Goal: Navigation & Orientation: Find specific page/section

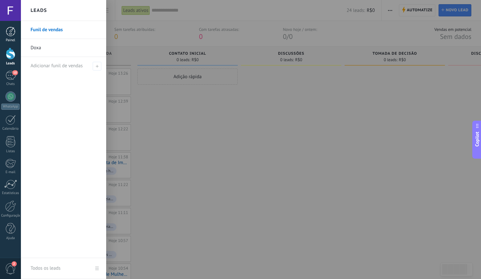
click at [10, 33] on div at bounding box center [11, 32] width 10 height 10
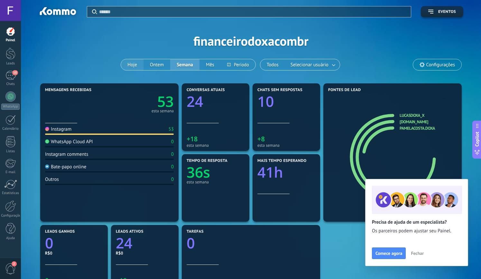
click at [130, 63] on button "Hoje" at bounding box center [132, 64] width 22 height 11
click at [419, 251] on span "Fechar" at bounding box center [416, 253] width 13 height 4
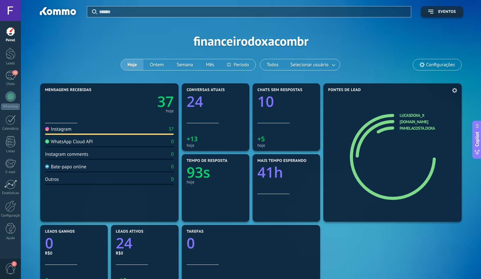
click at [361, 139] on icon at bounding box center [392, 156] width 71 height 71
click at [351, 142] on icon at bounding box center [392, 157] width 87 height 87
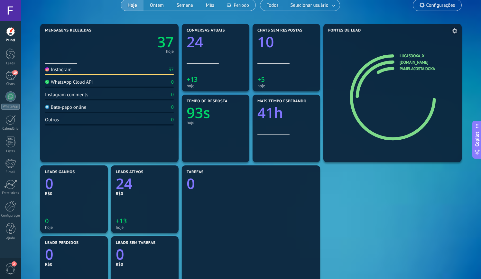
scroll to position [18, 0]
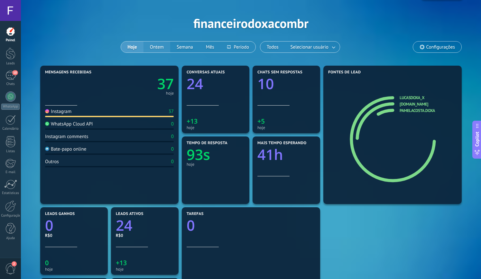
click at [159, 49] on button "Ontem" at bounding box center [156, 46] width 27 height 11
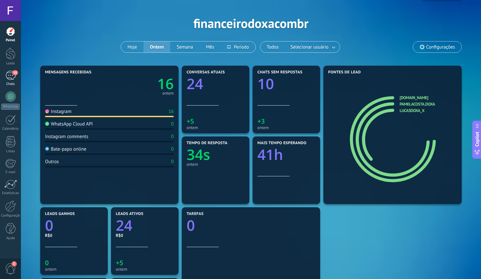
click at [9, 78] on div "10" at bounding box center [10, 75] width 10 height 9
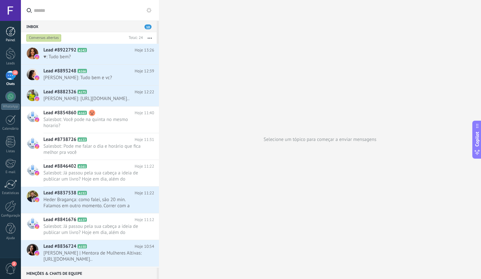
click at [11, 34] on div at bounding box center [11, 32] width 10 height 10
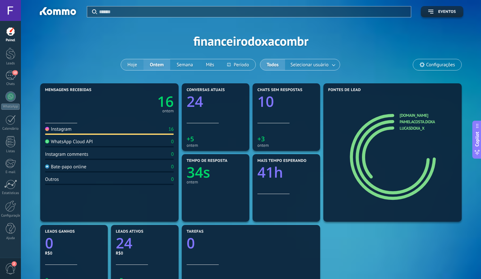
click at [132, 65] on button "Hoje" at bounding box center [132, 64] width 22 height 11
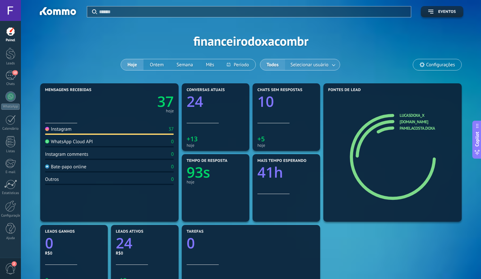
click at [323, 63] on span "Selecionar usuário" at bounding box center [309, 64] width 40 height 9
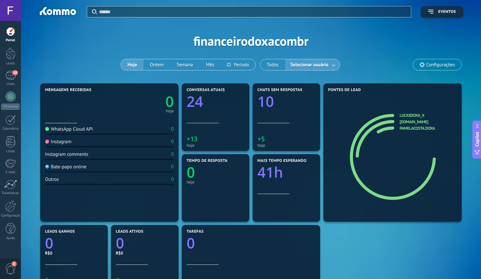
click at [334, 65] on link at bounding box center [334, 64] width 12 height 11
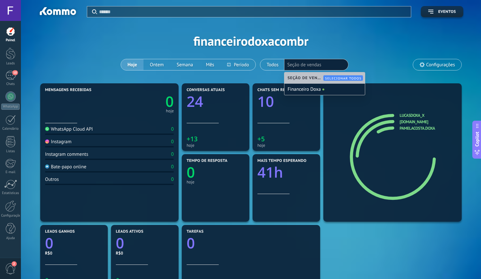
click at [366, 49] on div "Aplicar Eventos financeirodoxacombr Hoje Ontem Semana Mês Todos Selecionar usuá…" at bounding box center [251, 41] width 440 height 82
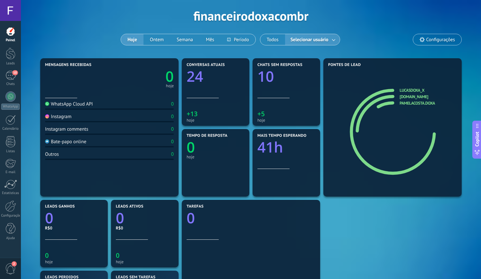
scroll to position [31, 0]
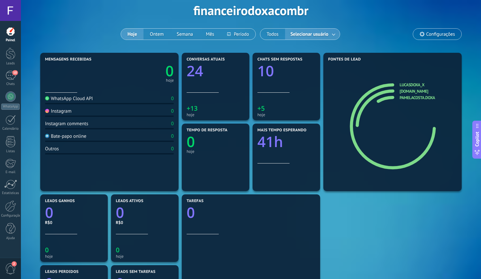
click at [132, 35] on button "Hoje" at bounding box center [132, 34] width 22 height 11
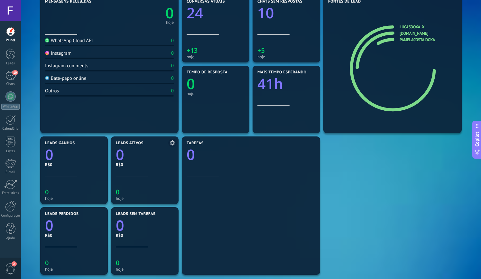
scroll to position [0, 0]
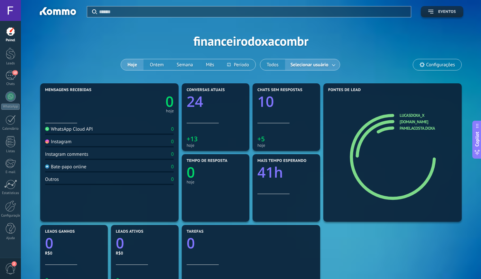
click at [431, 10] on icon "button" at bounding box center [430, 12] width 5 height 4
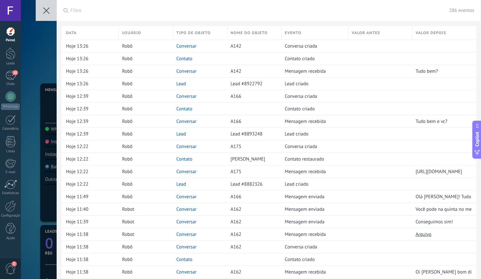
click at [45, 10] on use at bounding box center [46, 10] width 6 height 6
